Goal: Task Accomplishment & Management: Use online tool/utility

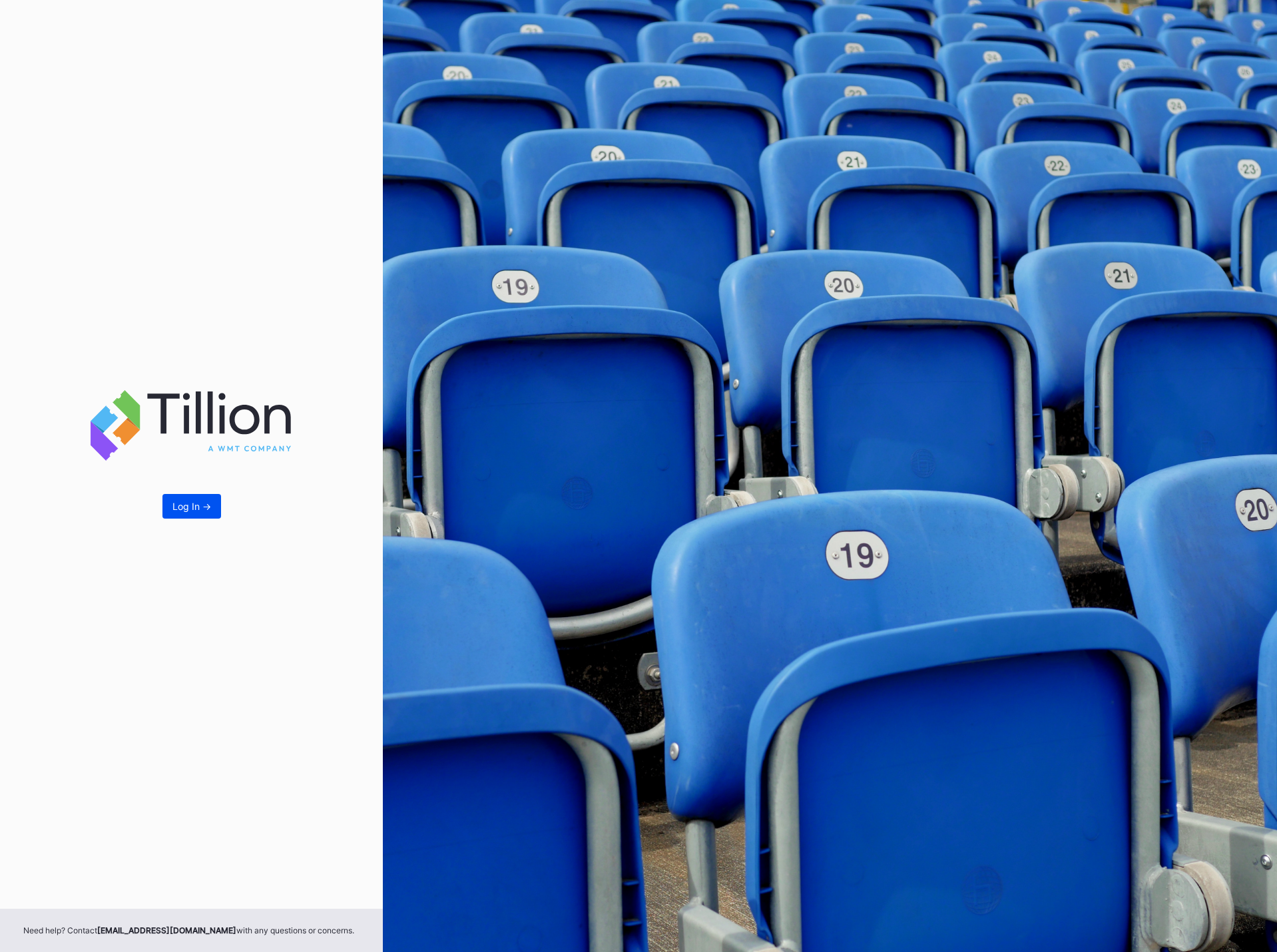
click at [202, 506] on div "Log In ->" at bounding box center [191, 506] width 38 height 11
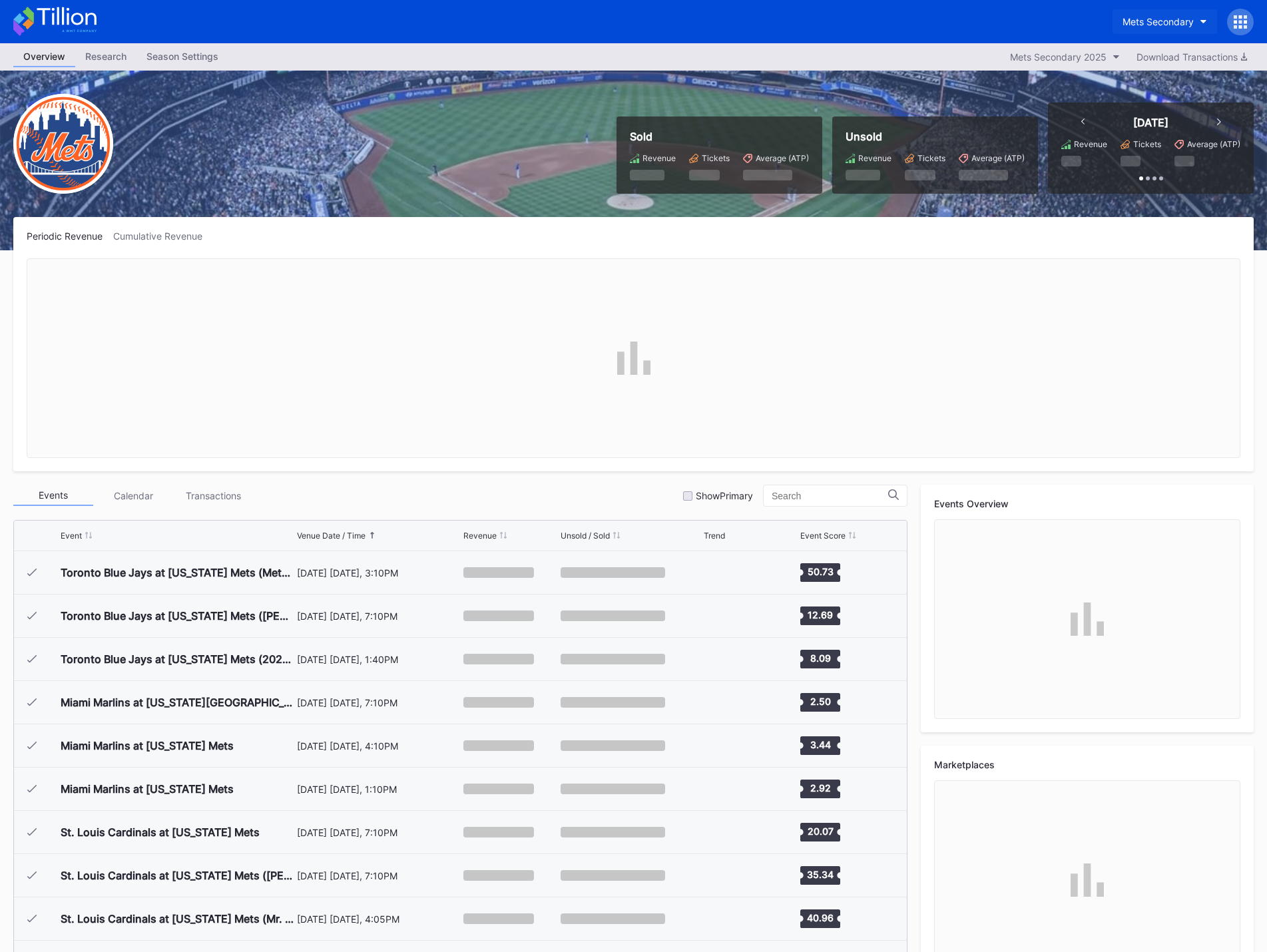
scroll to position [3373, 0]
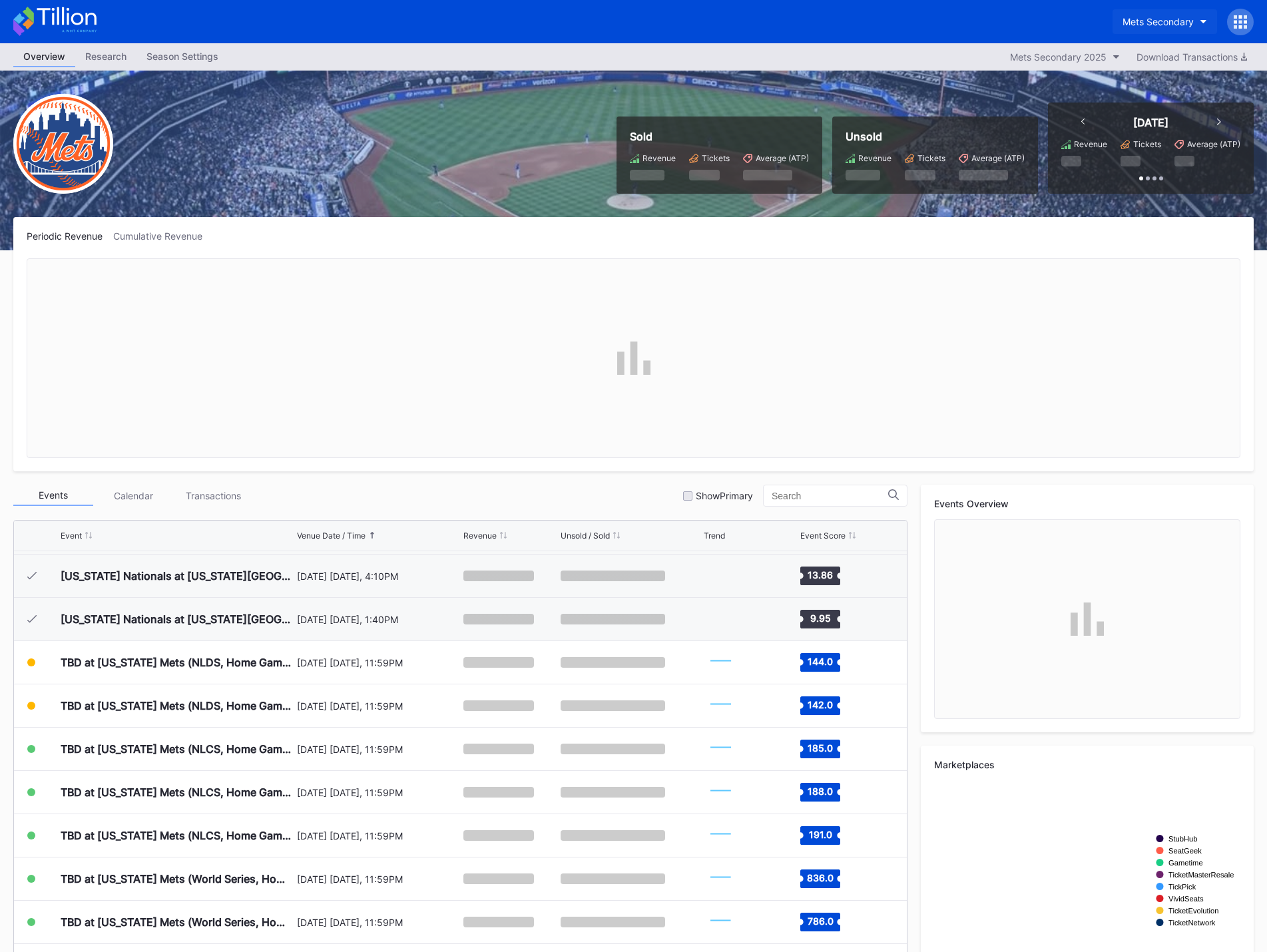
click at [1179, 22] on div "Mets Secondary" at bounding box center [1158, 22] width 71 height 11
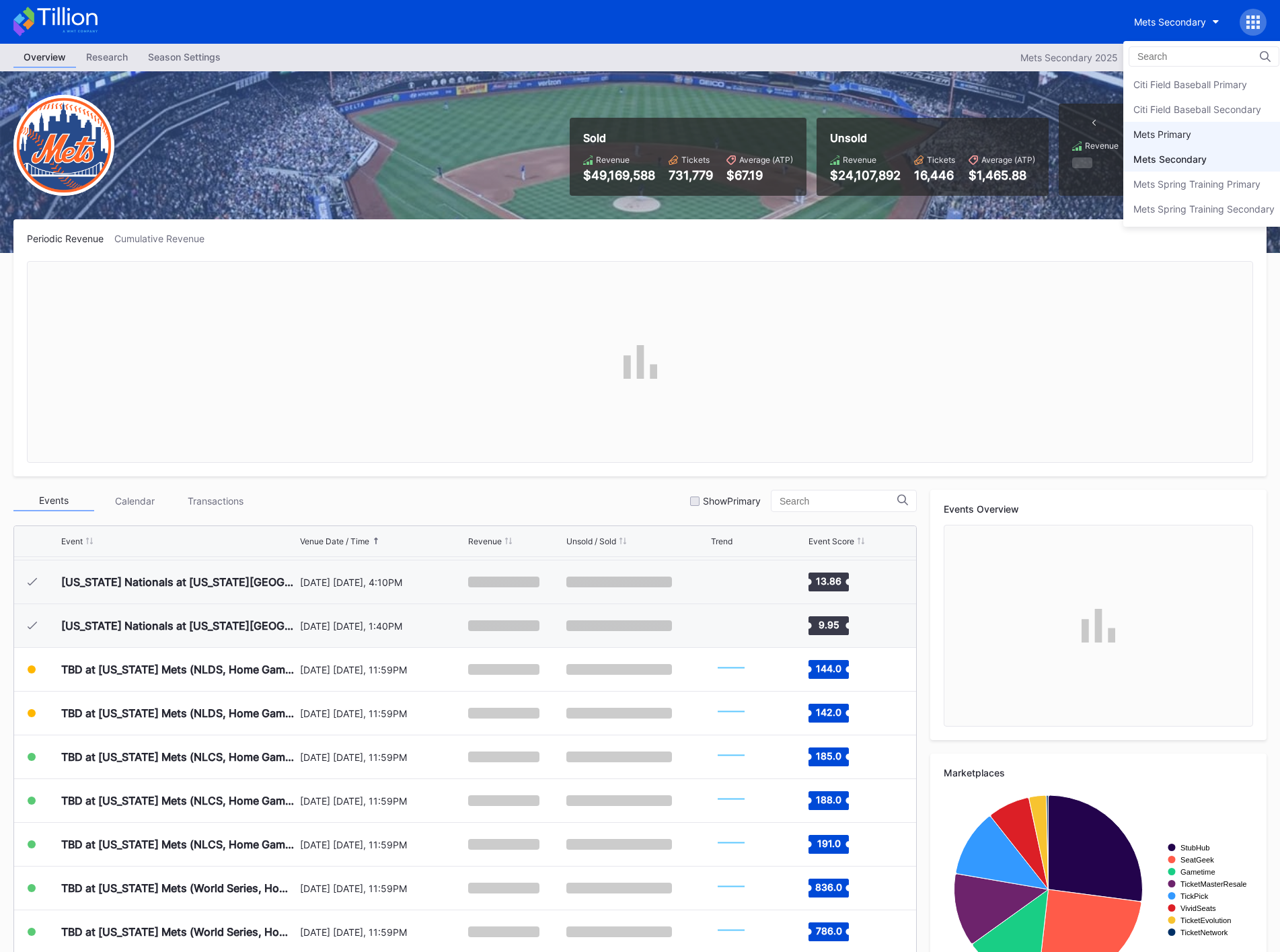
click at [1200, 133] on div "Mets Primary" at bounding box center [1204, 134] width 161 height 25
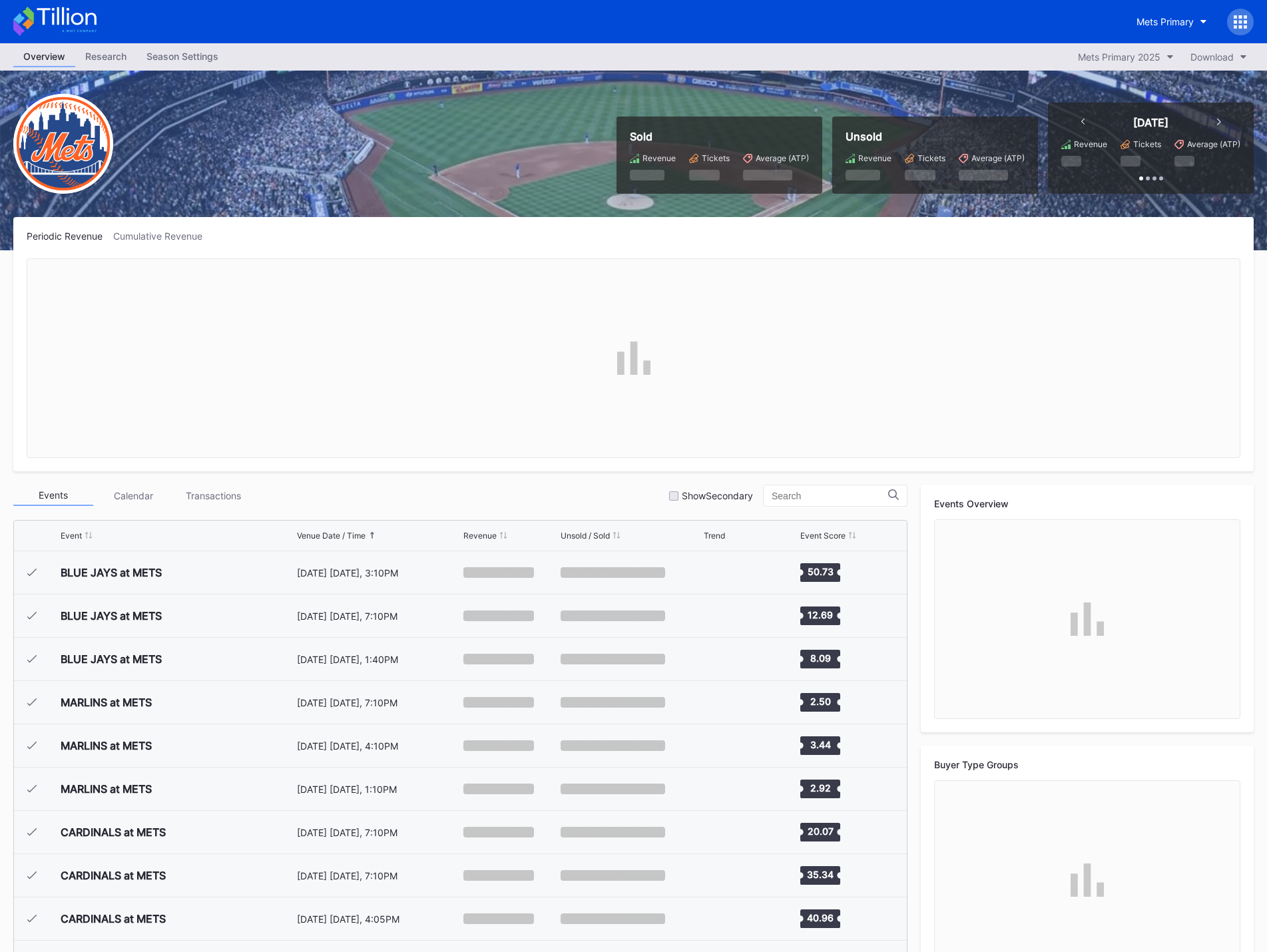
scroll to position [3373, 0]
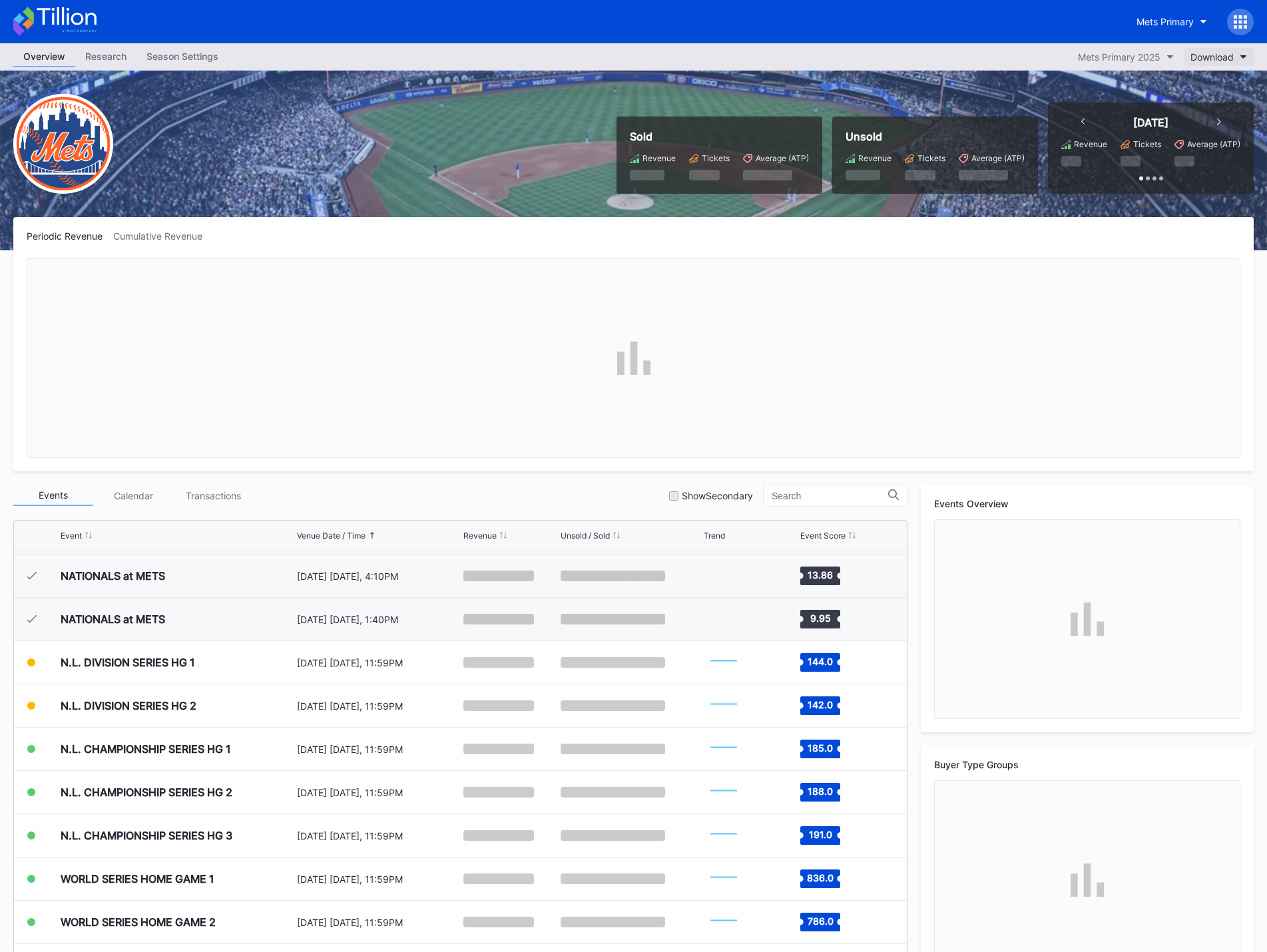
click at [1205, 54] on div "Download" at bounding box center [1213, 57] width 43 height 11
click at [1218, 92] on div "Transactions" at bounding box center [1220, 90] width 55 height 11
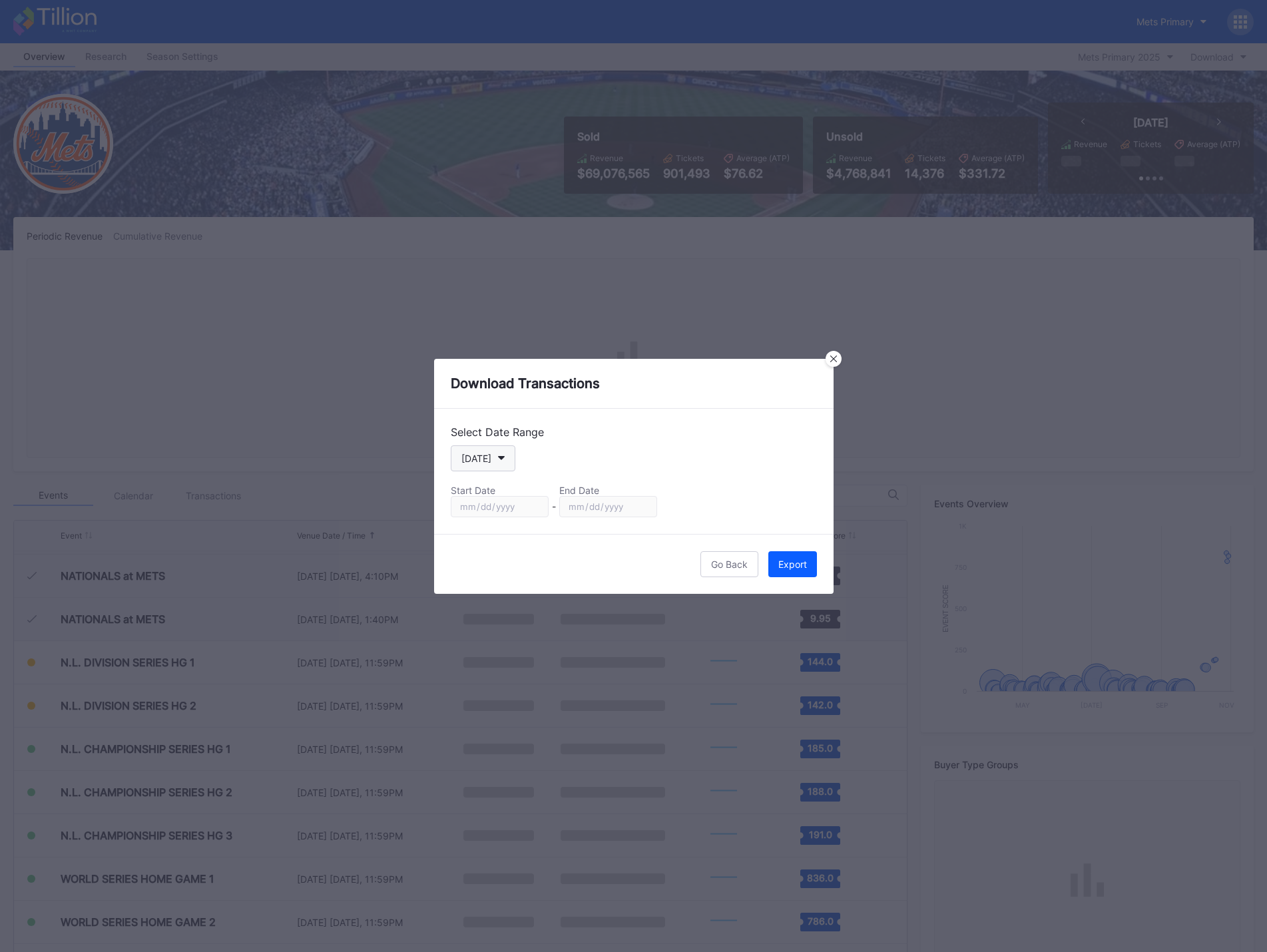
click at [498, 453] on button "[DATE]" at bounding box center [483, 458] width 65 height 26
click at [503, 595] on div "Season" at bounding box center [489, 594] width 77 height 24
type input "[DATE]"
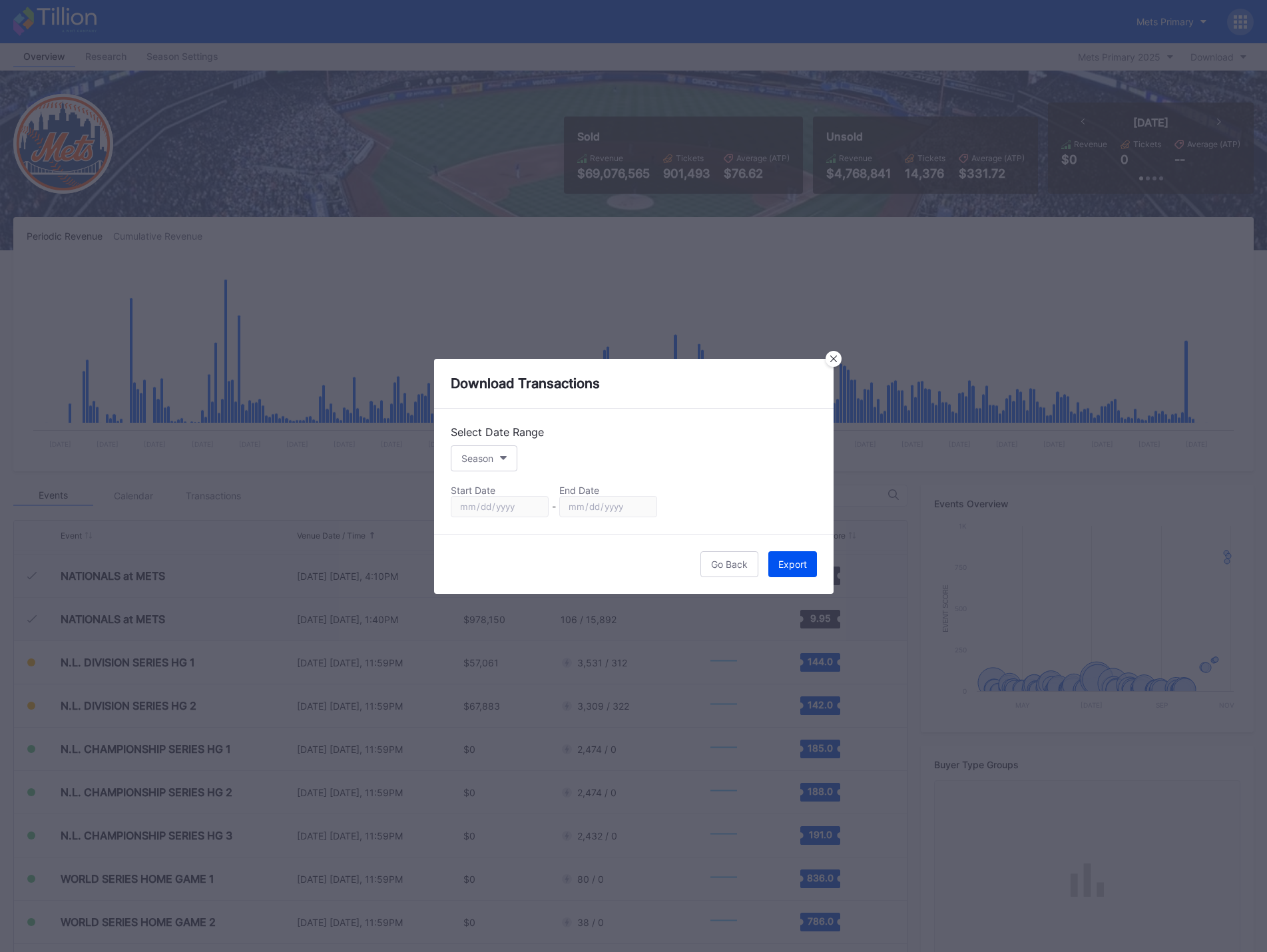
click at [791, 562] on div "Export" at bounding box center [793, 564] width 29 height 11
